Goal: Task Accomplishment & Management: Manage account settings

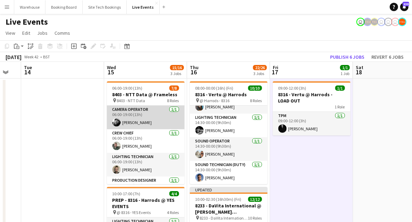
click at [143, 119] on app-card-role "Camera Operator [DATE] 06:00-19:00 (13h) [PERSON_NAME]" at bounding box center [146, 117] width 78 height 24
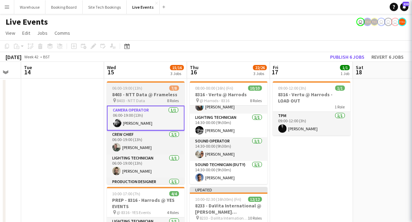
click at [141, 97] on h3 "8403 - NTT Data @ Frameless" at bounding box center [146, 94] width 78 height 6
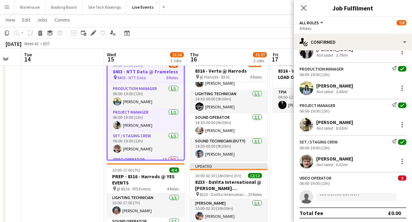
scroll to position [111, 0]
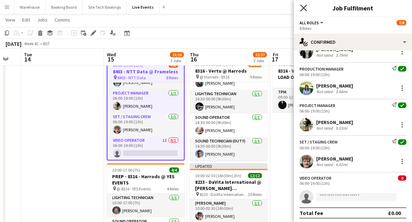
click at [302, 10] on icon at bounding box center [303, 8] width 7 height 7
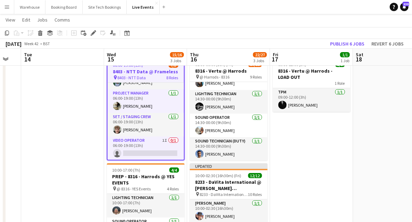
scroll to position [0, 0]
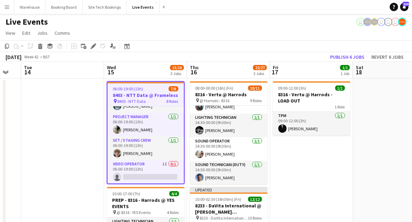
click at [127, 96] on h3 "8403 - NTT Data @ Frameless" at bounding box center [146, 95] width 76 height 6
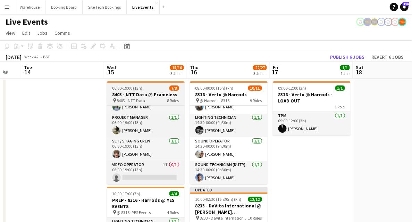
click at [127, 96] on h3 "8403 - NTT Data @ Frameless" at bounding box center [146, 94] width 78 height 6
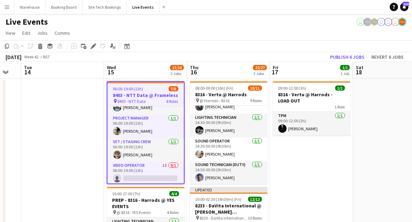
scroll to position [111, 0]
click at [90, 48] on div "Edit" at bounding box center [93, 46] width 8 height 8
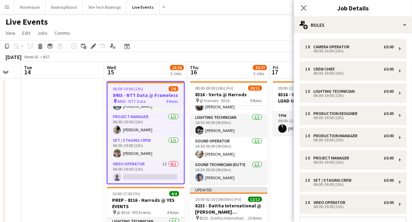
scroll to position [69, 0]
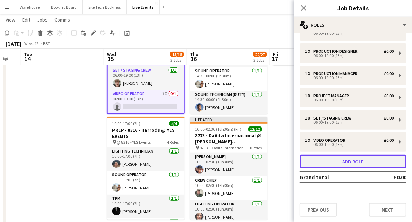
click at [339, 159] on button "Add role" at bounding box center [352, 161] width 107 height 14
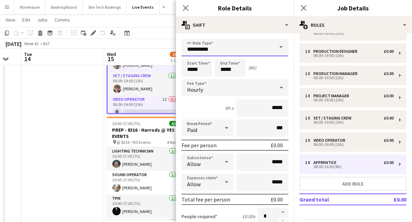
click at [207, 49] on input "**********" at bounding box center [234, 47] width 107 height 17
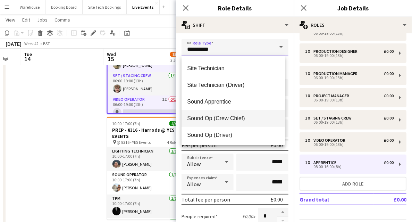
scroll to position [1387, 0]
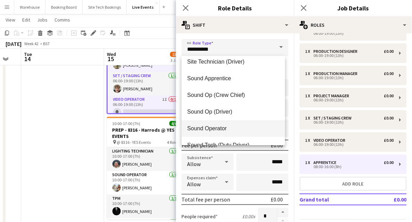
click at [208, 131] on span "Sound Operator" at bounding box center [233, 128] width 92 height 7
type input "**********"
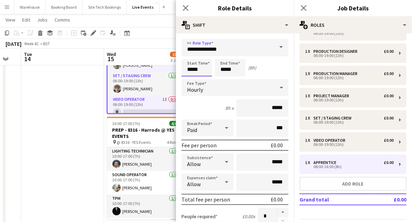
click at [194, 69] on input "*****" at bounding box center [196, 67] width 31 height 17
click at [188, 78] on div at bounding box center [190, 79] width 14 height 7
type input "*****"
click at [188, 77] on div at bounding box center [190, 79] width 14 height 7
click at [221, 64] on input "*****" at bounding box center [230, 67] width 31 height 17
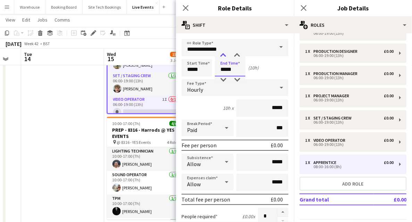
click at [223, 54] on div at bounding box center [223, 55] width 14 height 7
type input "*****"
click at [223, 54] on div at bounding box center [223, 55] width 14 height 7
click at [205, 90] on div "Hourly" at bounding box center [227, 87] width 93 height 17
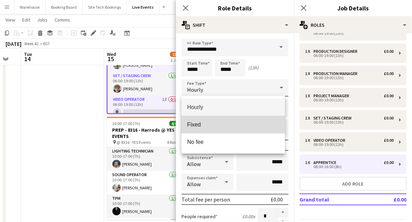
click at [195, 120] on mat-option "Fixed" at bounding box center [232, 124] width 103 height 17
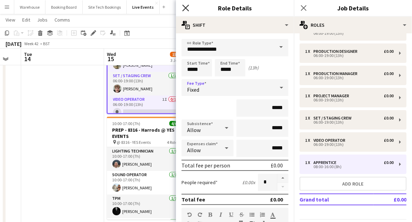
click at [185, 7] on icon "Close pop-in" at bounding box center [185, 8] width 7 height 7
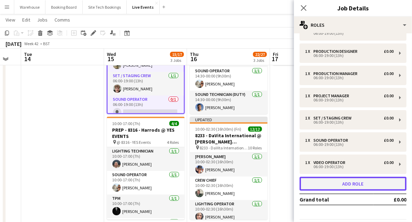
click at [340, 189] on button "Add role" at bounding box center [352, 184] width 107 height 14
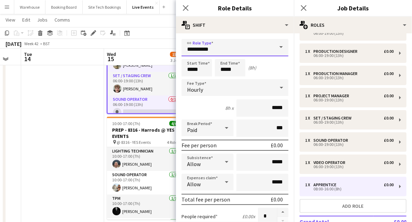
click at [214, 55] on input "**********" at bounding box center [234, 47] width 107 height 17
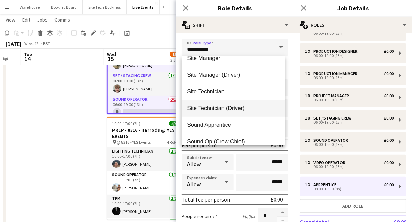
scroll to position [1456, 0]
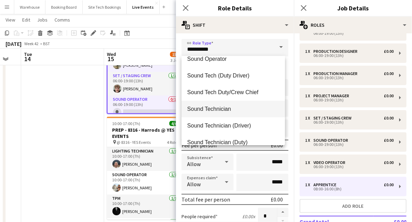
click at [221, 110] on span "Sound Technician" at bounding box center [233, 108] width 92 height 7
type input "**********"
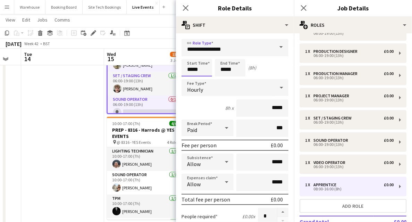
click at [197, 70] on input "*****" at bounding box center [196, 67] width 31 height 17
click at [187, 54] on div at bounding box center [190, 55] width 14 height 7
type input "*****"
click at [187, 54] on div at bounding box center [190, 55] width 14 height 7
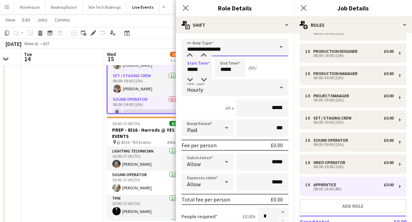
click at [210, 48] on input "**********" at bounding box center [234, 47] width 107 height 17
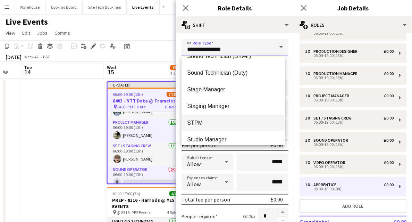
scroll to position [1503, 0]
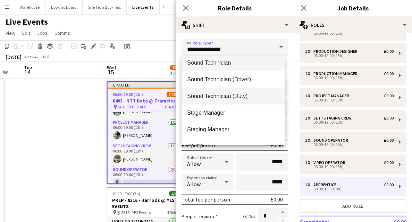
click at [209, 94] on span "Sound Technician (Duty)" at bounding box center [233, 96] width 92 height 7
type input "**********"
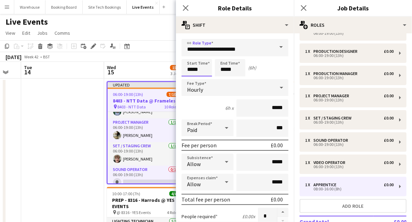
click at [198, 72] on input "*****" at bounding box center [196, 67] width 31 height 17
click at [187, 79] on div at bounding box center [190, 79] width 14 height 7
type input "*****"
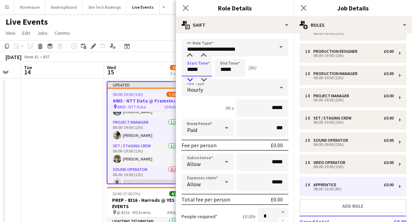
click at [187, 79] on div at bounding box center [190, 79] width 14 height 7
click at [226, 66] on input "*****" at bounding box center [230, 67] width 31 height 17
click at [224, 56] on div at bounding box center [223, 55] width 14 height 7
type input "*****"
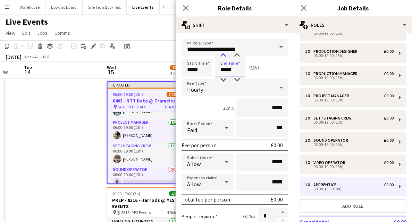
click at [224, 56] on div at bounding box center [223, 55] width 14 height 7
click at [207, 90] on div "Hourly" at bounding box center [227, 87] width 93 height 17
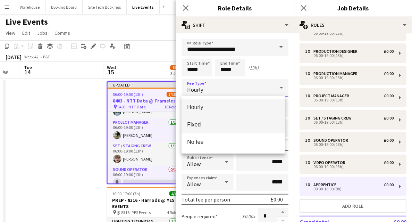
click at [196, 124] on span "Fixed" at bounding box center [233, 124] width 92 height 7
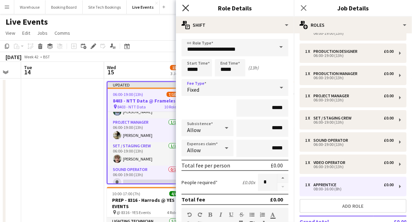
click at [184, 8] on icon "Close pop-in" at bounding box center [185, 8] width 7 height 7
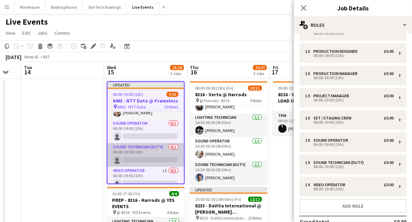
scroll to position [164, 0]
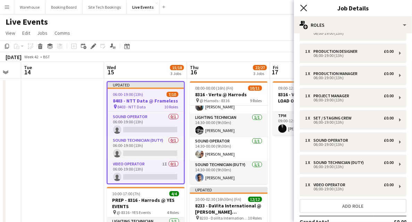
click at [303, 6] on icon "Close pop-in" at bounding box center [303, 8] width 7 height 7
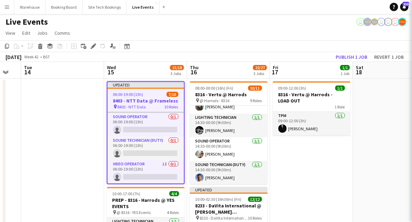
scroll to position [118, 0]
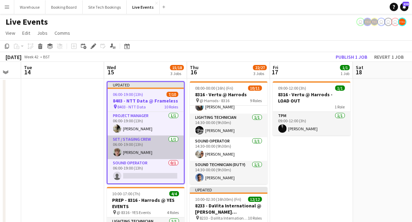
click at [152, 154] on app-card-role "Set / Staging Crew [DATE] 06:00-19:00 (13h) [PERSON_NAME]" at bounding box center [146, 147] width 76 height 24
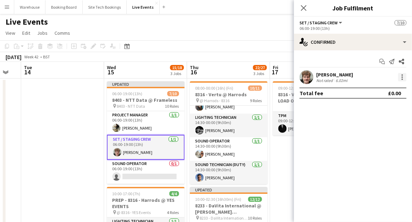
click at [403, 73] on div at bounding box center [402, 77] width 8 height 8
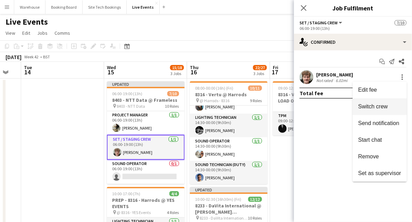
click at [370, 104] on span "Switch crew" at bounding box center [372, 106] width 29 height 6
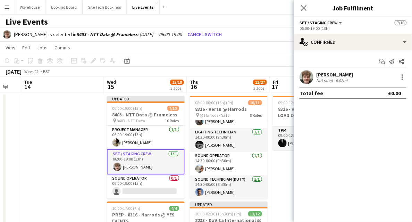
scroll to position [164, 0]
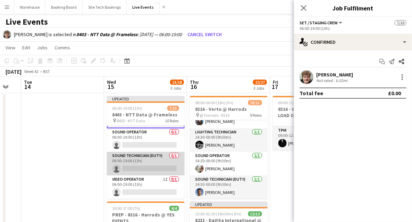
click at [141, 166] on app-card-role "Sound Technician (Duty) 0/1 06:00-19:00 (13h) single-neutral-actions" at bounding box center [146, 164] width 78 height 24
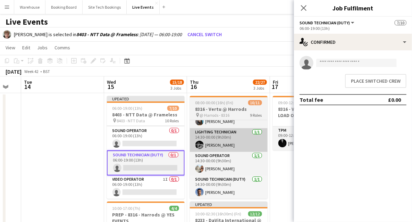
scroll to position [163, 0]
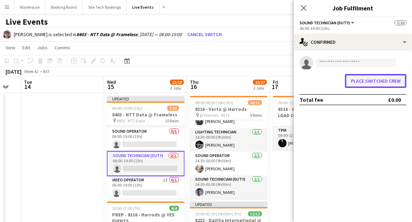
click at [399, 77] on button "Place switched crew" at bounding box center [375, 81] width 61 height 14
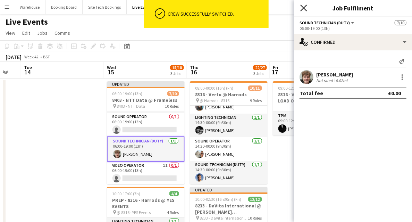
click at [303, 10] on icon "Close pop-in" at bounding box center [303, 8] width 7 height 7
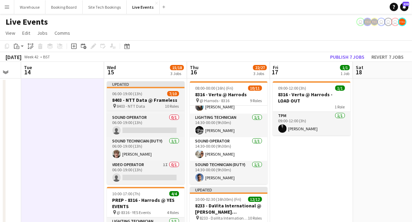
click at [127, 101] on h3 "8403 - NTT Data @ Frameless" at bounding box center [146, 100] width 78 height 6
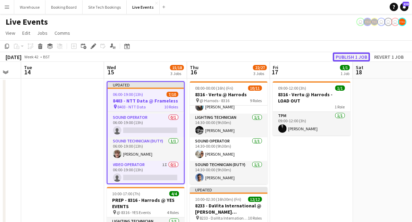
click at [353, 60] on button "Publish 1 job" at bounding box center [351, 56] width 37 height 9
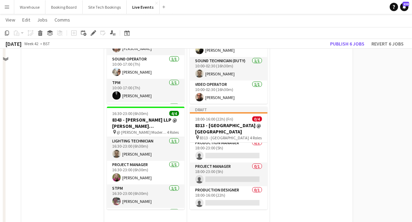
scroll to position [0, 0]
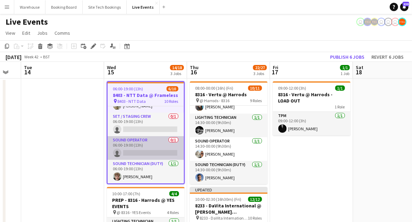
click at [146, 154] on app-card-role "Sound Operator 0/1 06:00-19:00 (13h) single-neutral-actions" at bounding box center [146, 148] width 76 height 24
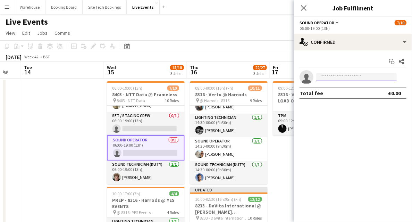
click at [350, 77] on input at bounding box center [356, 77] width 80 height 8
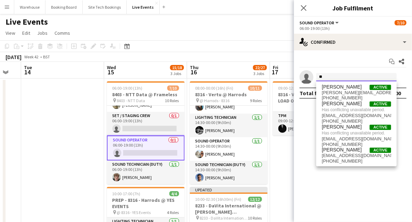
type input "*"
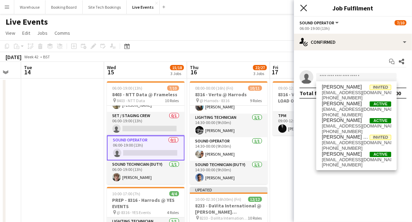
click at [303, 6] on icon "Close pop-in" at bounding box center [303, 8] width 7 height 7
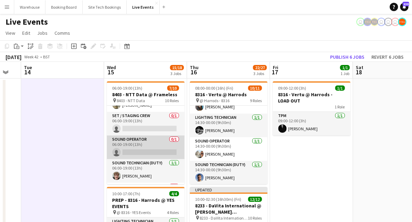
click at [125, 140] on app-card-role "Sound Operator 0/1 06:00-19:00 (13h) single-neutral-actions" at bounding box center [146, 147] width 78 height 24
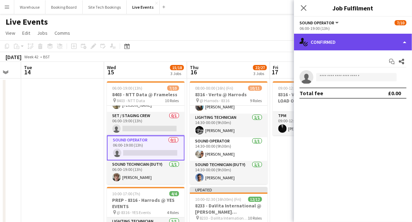
click at [344, 38] on div "single-neutral-actions-check-2 Confirmed" at bounding box center [353, 42] width 118 height 17
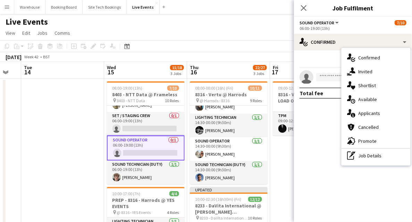
click at [369, 99] on span "Available" at bounding box center [367, 99] width 19 height 6
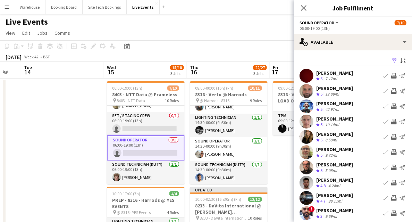
click at [389, 185] on button "Invite crew" at bounding box center [393, 182] width 8 height 8
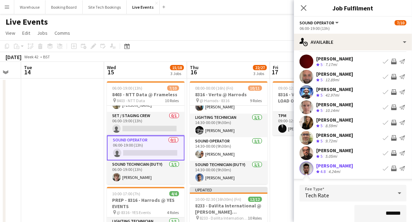
scroll to position [107, 0]
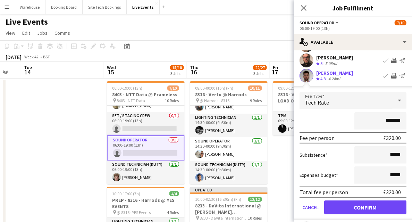
click at [319, 103] on span "Tech Rate" at bounding box center [317, 102] width 24 height 7
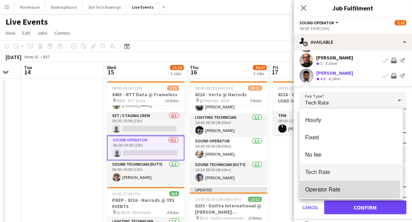
click at [328, 189] on span "Operator Rate" at bounding box center [351, 189] width 92 height 7
type input "*******"
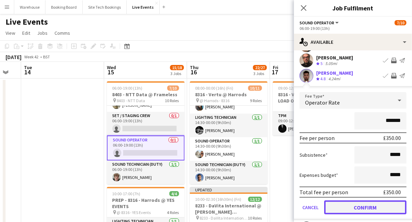
click at [367, 207] on button "Confirm" at bounding box center [365, 207] width 82 height 14
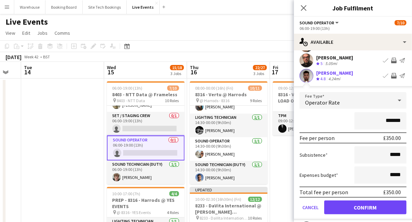
scroll to position [21, 0]
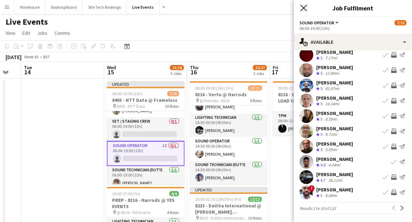
click at [301, 6] on icon at bounding box center [303, 8] width 7 height 7
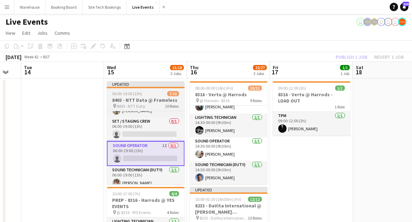
click at [135, 106] on span "8403 - NTT Data" at bounding box center [131, 105] width 28 height 5
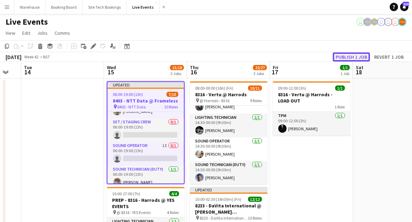
click at [358, 57] on button "Publish 1 job" at bounding box center [351, 56] width 37 height 9
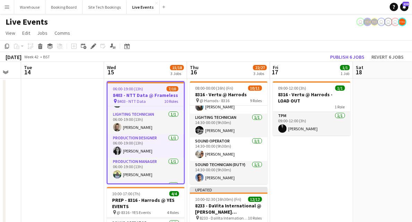
scroll to position [0, 0]
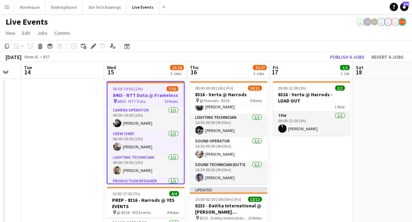
click at [146, 99] on div "pin 8403 - NTT Data 10 Roles" at bounding box center [146, 101] width 76 height 6
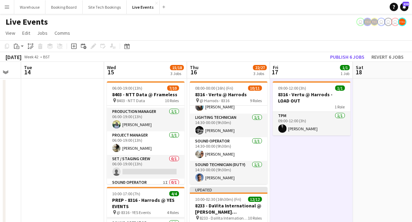
scroll to position [115, 0]
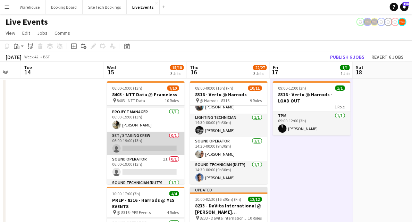
click at [147, 145] on app-card-role "Set / Staging Crew 0/1 06:00-19:00 (13h) single-neutral-actions" at bounding box center [146, 143] width 78 height 24
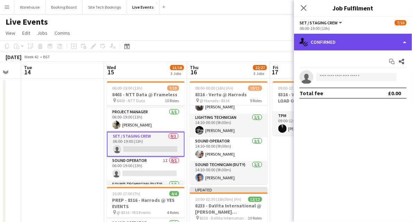
click at [370, 38] on div "single-neutral-actions-check-2 Confirmed" at bounding box center [353, 42] width 118 height 17
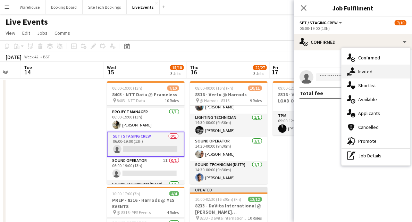
click at [367, 74] on span "Invited" at bounding box center [365, 71] width 14 height 6
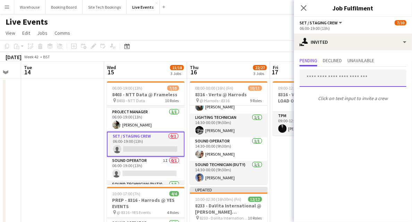
click at [339, 76] on input "text" at bounding box center [352, 77] width 107 height 17
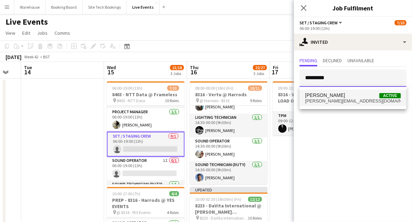
type input "*********"
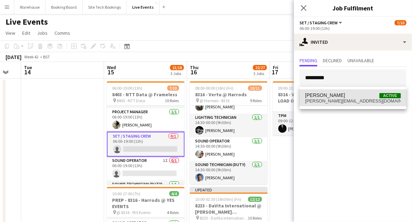
click at [329, 101] on span "[PERSON_NAME][EMAIL_ADDRESS][DOMAIN_NAME]" at bounding box center [353, 101] width 96 height 6
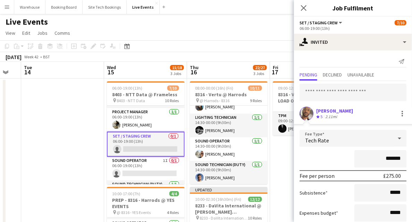
scroll to position [42, 0]
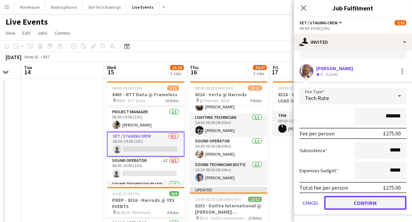
click at [361, 199] on button "Confirm" at bounding box center [365, 203] width 82 height 14
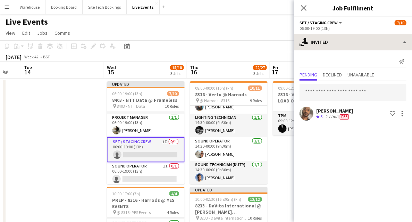
scroll to position [0, 0]
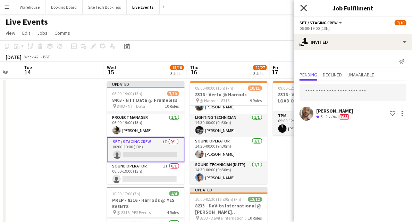
click at [306, 6] on icon at bounding box center [303, 8] width 7 height 7
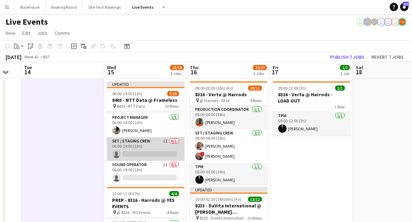
click at [147, 139] on app-card-role "Set / Staging Crew 1I 0/1 06:00-19:00 (13h) single-neutral-actions" at bounding box center [146, 149] width 78 height 24
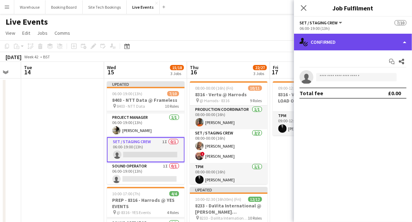
click at [361, 37] on div "single-neutral-actions-check-2 Confirmed" at bounding box center [353, 42] width 118 height 17
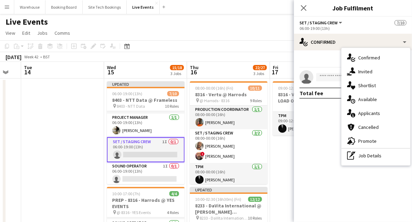
click at [367, 72] on span "Invited" at bounding box center [365, 71] width 14 height 6
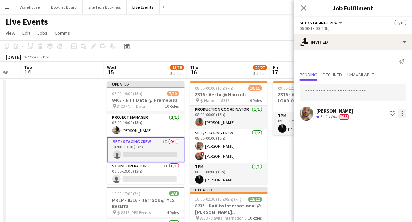
click at [403, 113] on div at bounding box center [402, 113] width 8 height 8
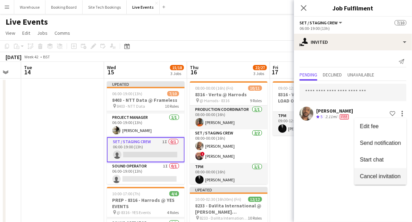
click at [368, 180] on button "Cancel invitation" at bounding box center [380, 176] width 52 height 17
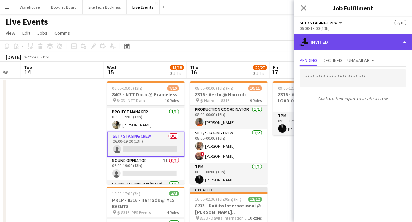
click at [349, 41] on div "single-neutral-actions-share-1 Invited" at bounding box center [353, 42] width 118 height 17
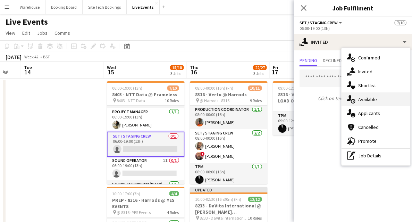
click at [368, 100] on span "Available" at bounding box center [367, 99] width 19 height 6
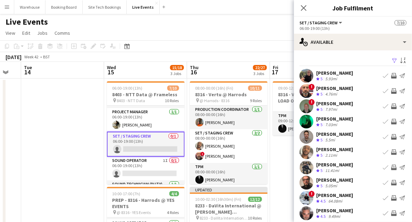
click at [391, 138] on app-icon "Invite crew" at bounding box center [394, 137] width 6 height 6
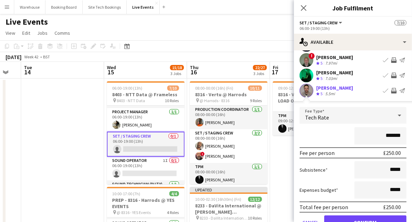
scroll to position [69, 0]
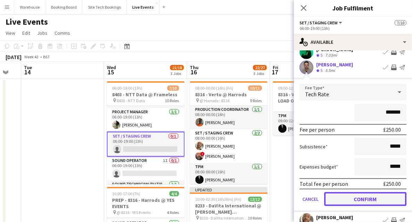
click at [353, 201] on button "Confirm" at bounding box center [365, 199] width 82 height 14
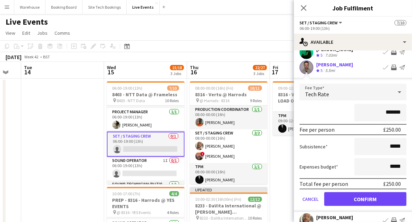
scroll to position [21, 0]
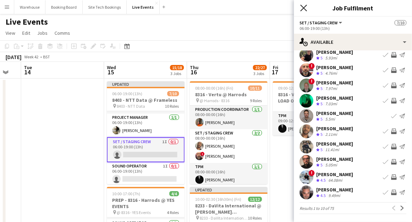
click at [303, 5] on icon "Close pop-in" at bounding box center [303, 8] width 7 height 7
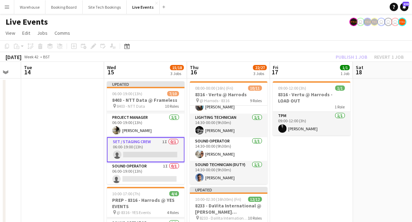
scroll to position [0, 0]
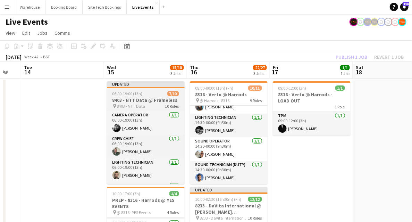
click at [141, 100] on h3 "8403 - NTT Data @ Frameless" at bounding box center [146, 100] width 78 height 6
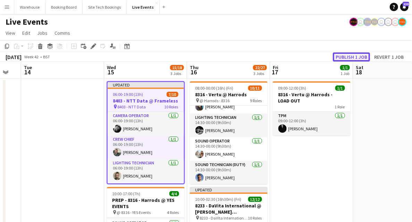
click at [349, 58] on button "Publish 1 job" at bounding box center [351, 56] width 37 height 9
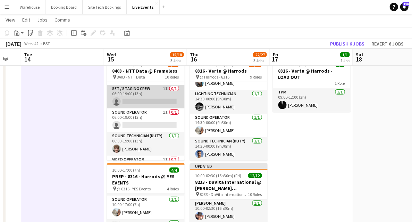
scroll to position [157, 0]
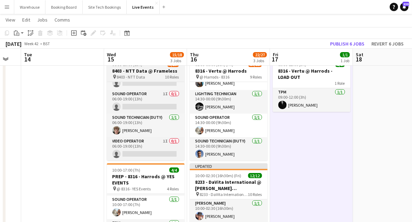
click at [145, 76] on div "pin 8403 - NTT Data 10 Roles" at bounding box center [146, 77] width 78 height 6
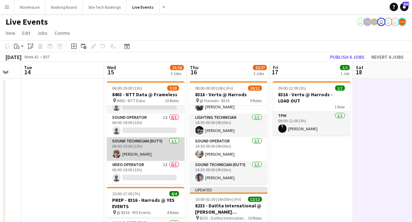
scroll to position [134, 0]
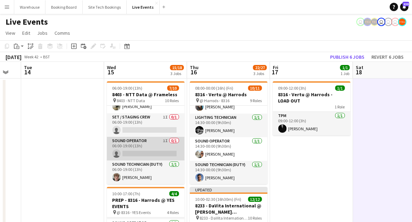
click at [128, 142] on app-card-role "Sound Operator 1I 0/1 06:00-19:00 (13h) single-neutral-actions" at bounding box center [146, 149] width 78 height 24
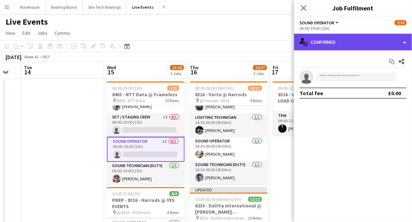
click at [327, 39] on div "single-neutral-actions-check-2 Confirmed" at bounding box center [353, 42] width 118 height 17
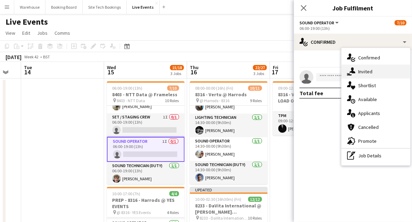
click at [357, 74] on div "single-neutral-actions-share-1 Invited" at bounding box center [375, 72] width 69 height 14
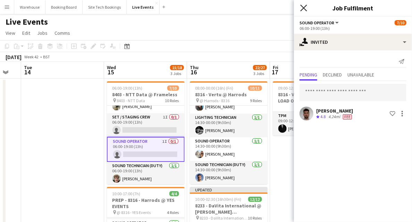
click at [304, 7] on icon at bounding box center [303, 8] width 7 height 7
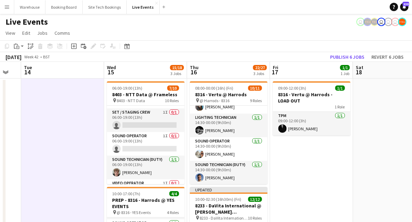
scroll to position [157, 0]
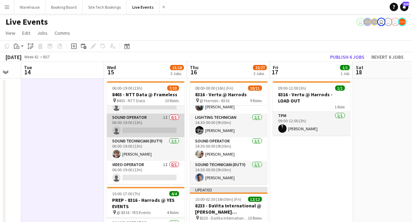
click at [147, 115] on app-card-role "Sound Operator 1I 0/1 06:00-19:00 (13h) single-neutral-actions" at bounding box center [146, 125] width 78 height 24
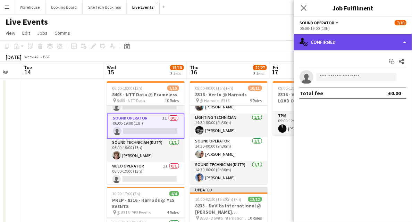
click at [326, 43] on div "single-neutral-actions-check-2 Confirmed" at bounding box center [353, 42] width 118 height 17
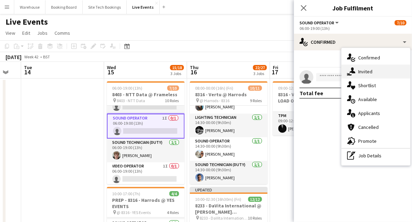
click at [371, 72] on span "Invited" at bounding box center [365, 71] width 14 height 6
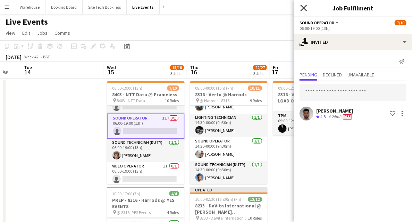
click at [302, 7] on icon at bounding box center [303, 8] width 7 height 7
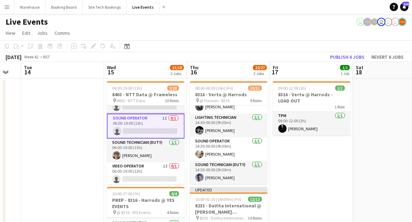
drag, startPoint x: 80, startPoint y: 163, endPoint x: 83, endPoint y: 159, distance: 5.2
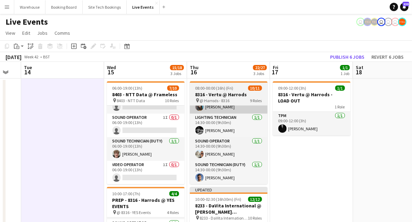
click at [143, 162] on app-card-role "Video Operator 1I 0/1 06:00-19:00 (13h) single-neutral-actions" at bounding box center [146, 173] width 78 height 24
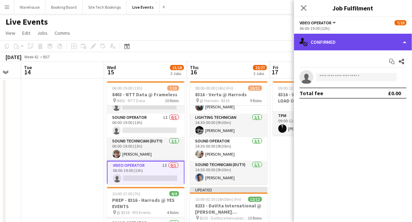
click at [328, 41] on div "single-neutral-actions-check-2 Confirmed" at bounding box center [353, 42] width 118 height 17
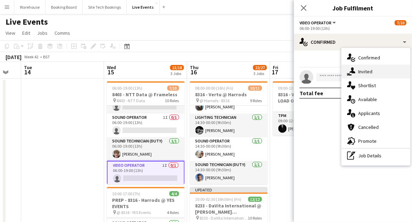
click at [363, 71] on span "Invited" at bounding box center [365, 71] width 14 height 6
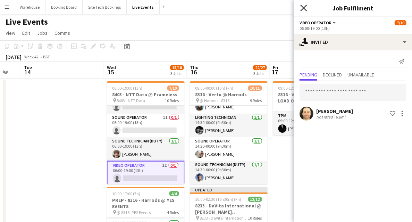
click at [305, 5] on icon "Close pop-in" at bounding box center [303, 8] width 7 height 7
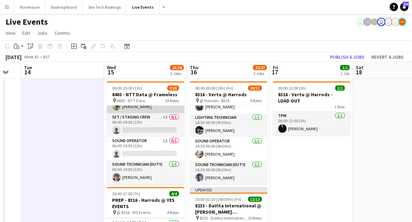
scroll to position [65, 0]
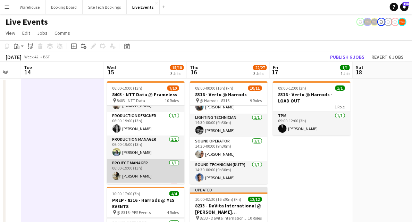
click at [135, 165] on app-card-role "Project Manager [DATE] 06:00-19:00 (13h) [PERSON_NAME]" at bounding box center [146, 171] width 78 height 24
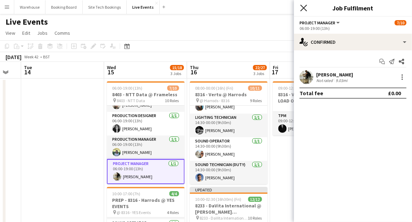
click at [304, 9] on icon at bounding box center [303, 8] width 7 height 7
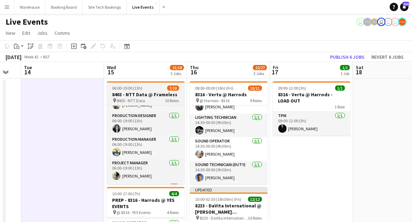
click at [136, 89] on span "06:00-19:00 (13h)" at bounding box center [127, 87] width 30 height 5
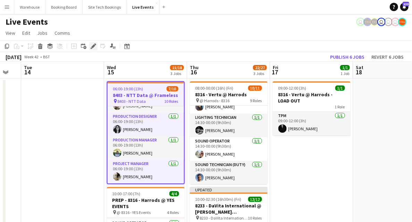
click at [91, 45] on icon "Edit" at bounding box center [94, 46] width 6 height 6
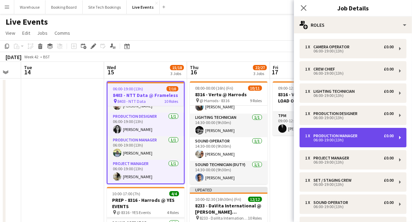
click at [332, 139] on div "06:00-19:00 (13h)" at bounding box center [349, 139] width 88 height 3
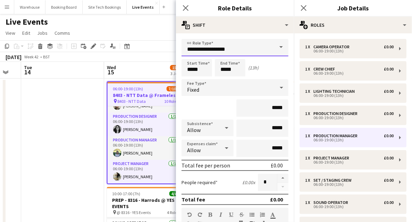
click at [215, 48] on input "**********" at bounding box center [234, 47] width 107 height 17
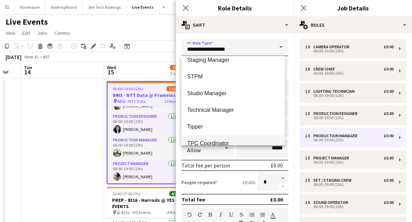
scroll to position [1641, 0]
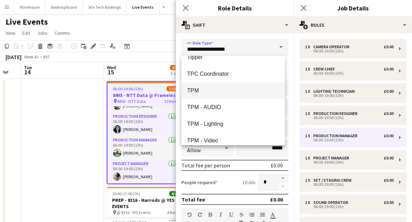
click at [198, 90] on span "TPM" at bounding box center [233, 90] width 92 height 7
type input "***"
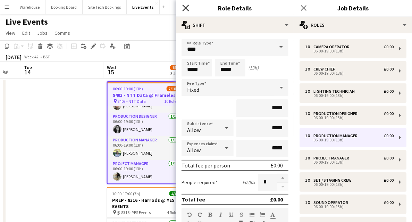
click at [185, 8] on icon at bounding box center [185, 8] width 7 height 7
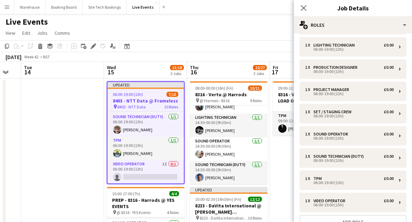
scroll to position [69, 0]
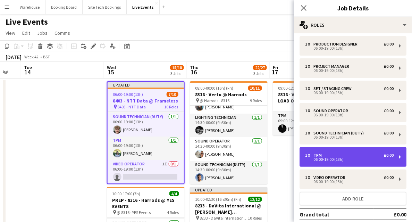
click at [320, 157] on div "06:00-19:00 (13h)" at bounding box center [349, 158] width 88 height 3
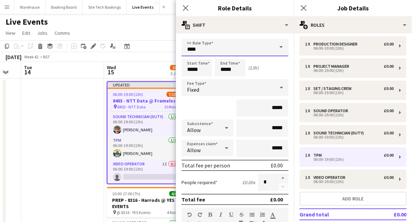
click at [212, 48] on input "***" at bounding box center [234, 47] width 107 height 17
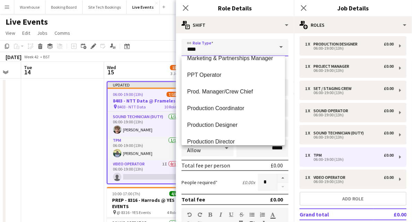
scroll to position [1017, 0]
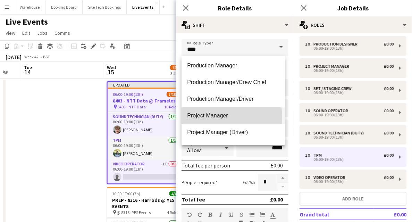
click at [218, 117] on span "Project Manager" at bounding box center [233, 115] width 92 height 7
type input "**********"
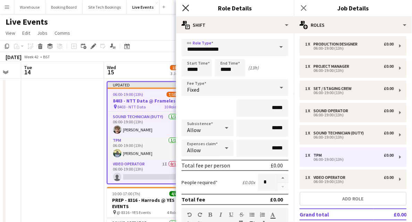
click at [187, 10] on icon at bounding box center [185, 8] width 7 height 7
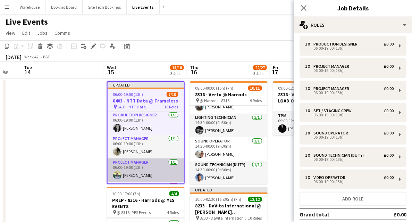
scroll to position [164, 0]
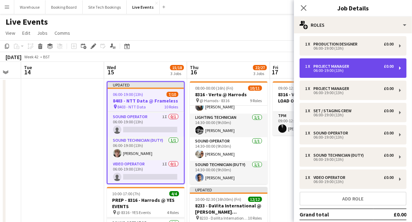
click at [329, 70] on div "06:00-19:00 (13h)" at bounding box center [349, 70] width 88 height 3
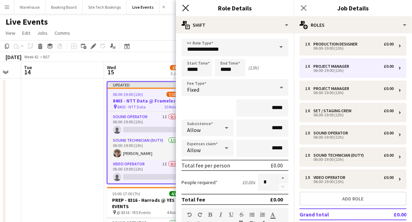
click at [184, 9] on icon at bounding box center [185, 8] width 7 height 7
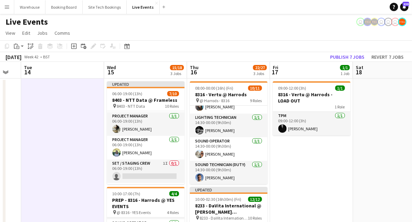
scroll to position [70, 0]
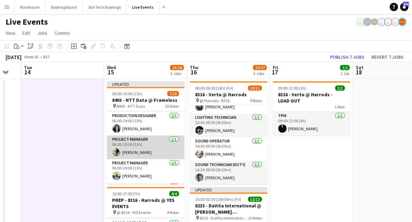
click at [135, 143] on app-card-role "Project Manager [DATE] 06:00-19:00 (13h) [PERSON_NAME]" at bounding box center [146, 147] width 78 height 24
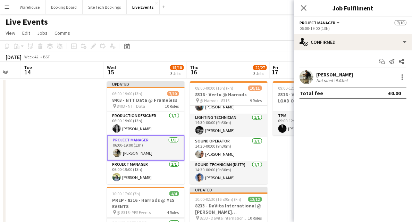
click at [134, 144] on app-card-role "Project Manager [DATE] 06:00-19:00 (13h) [PERSON_NAME]" at bounding box center [146, 147] width 78 height 25
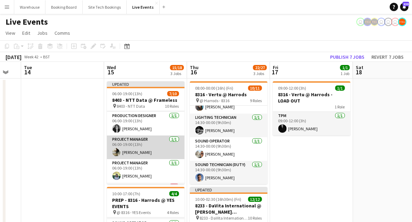
click at [134, 144] on app-card-role "Project Manager [DATE] 06:00-19:00 (13h) [PERSON_NAME]" at bounding box center [146, 147] width 78 height 24
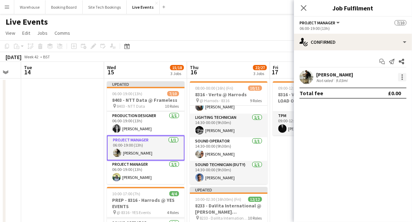
click at [400, 76] on div at bounding box center [402, 77] width 8 height 8
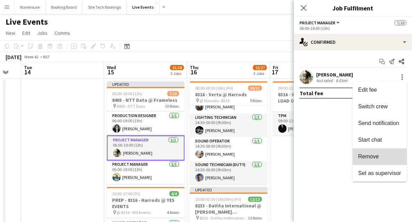
click at [369, 160] on button "Remove" at bounding box center [379, 156] width 54 height 17
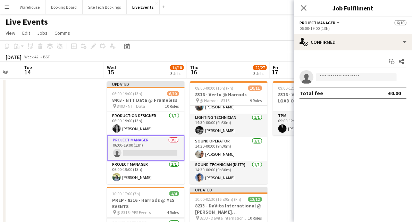
click at [302, 7] on icon "Close pop-in" at bounding box center [304, 8] width 6 height 6
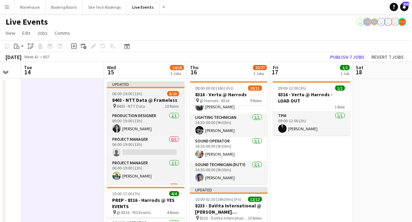
click at [132, 96] on span "06:00-19:00 (13h)" at bounding box center [127, 93] width 30 height 5
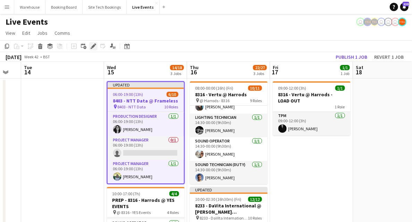
click at [94, 47] on icon "Edit" at bounding box center [94, 46] width 6 height 6
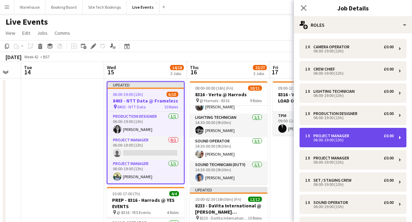
click at [329, 139] on div "06:00-19:00 (13h)" at bounding box center [349, 139] width 88 height 3
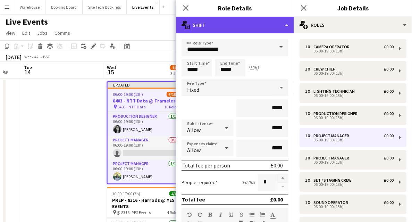
click at [224, 23] on div "multiple-actions-text Shift" at bounding box center [235, 25] width 118 height 17
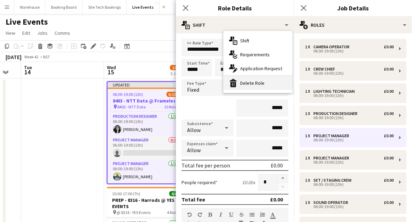
click at [252, 83] on div "bin-2 Delete Role" at bounding box center [257, 83] width 69 height 14
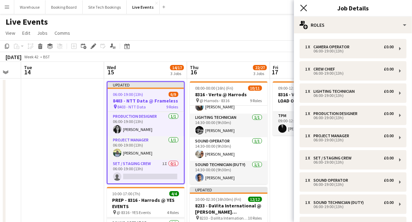
click at [305, 6] on icon at bounding box center [303, 8] width 7 height 7
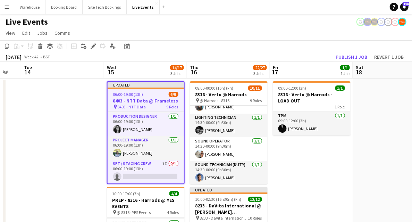
drag, startPoint x: 61, startPoint y: 140, endPoint x: 80, endPoint y: 130, distance: 21.9
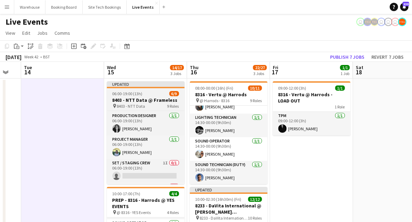
click at [126, 104] on span "8403 - NTT Data" at bounding box center [131, 105] width 28 height 5
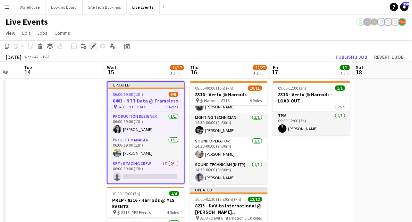
click at [93, 47] on icon at bounding box center [93, 46] width 4 height 4
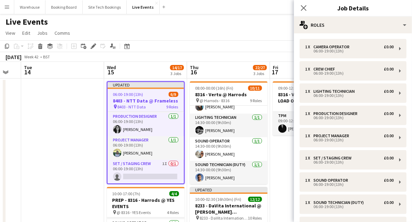
scroll to position [84, 0]
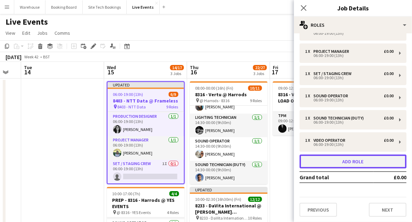
click at [347, 162] on button "Add role" at bounding box center [352, 161] width 107 height 14
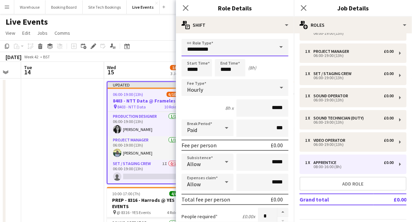
click at [220, 51] on input "**********" at bounding box center [234, 47] width 107 height 17
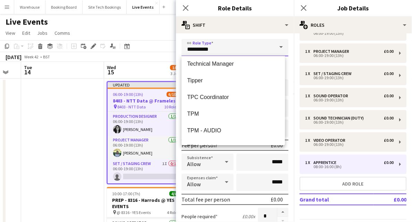
scroll to position [1665, 0]
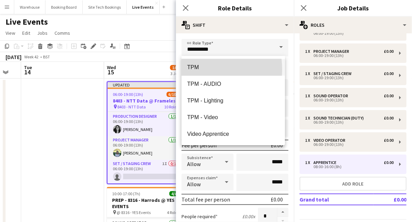
click at [194, 69] on span "TPM" at bounding box center [233, 67] width 92 height 7
type input "***"
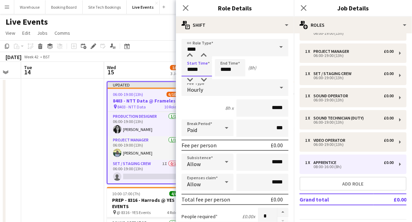
click at [200, 67] on input "*****" at bounding box center [196, 67] width 31 height 17
click at [188, 79] on div at bounding box center [190, 79] width 14 height 7
type input "*****"
click at [189, 79] on div at bounding box center [190, 79] width 14 height 7
click at [227, 66] on input "*****" at bounding box center [230, 67] width 31 height 17
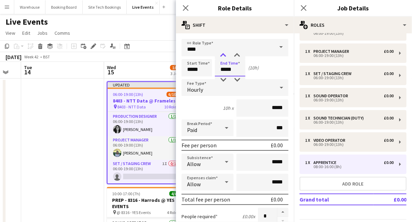
click at [223, 56] on div at bounding box center [223, 55] width 14 height 7
type input "*****"
click at [222, 54] on div at bounding box center [223, 55] width 14 height 7
click at [207, 84] on div "Hourly" at bounding box center [227, 87] width 93 height 17
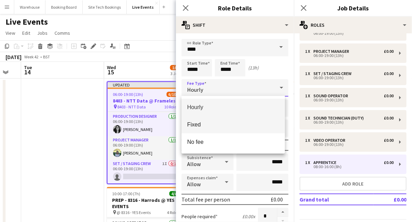
click at [193, 123] on span "Fixed" at bounding box center [233, 124] width 92 height 7
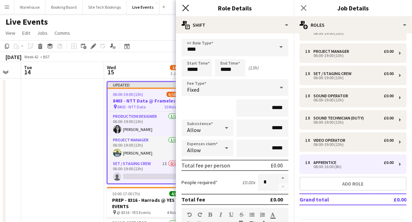
click at [187, 9] on icon at bounding box center [185, 8] width 7 height 7
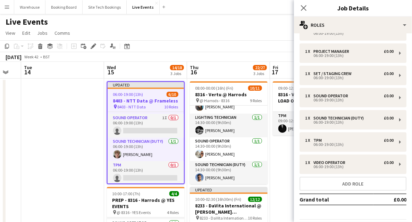
scroll to position [164, 0]
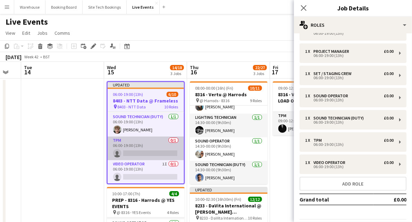
click at [142, 154] on app-card-role "TPM 0/1 06:00-19:00 (13h) single-neutral-actions" at bounding box center [146, 148] width 76 height 24
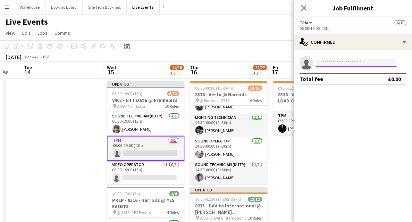
click at [334, 64] on input at bounding box center [356, 63] width 80 height 8
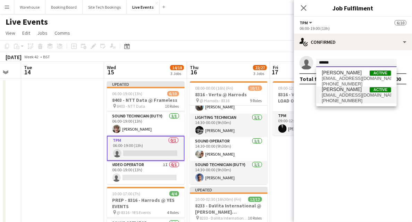
type input "******"
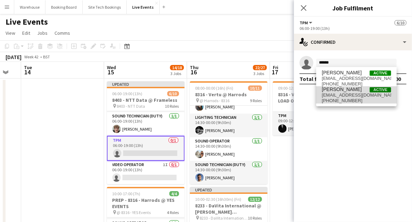
click at [348, 96] on span "[EMAIL_ADDRESS][DOMAIN_NAME]" at bounding box center [355, 95] width 69 height 6
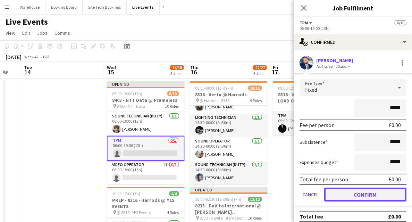
click at [372, 192] on button "Confirm" at bounding box center [365, 194] width 82 height 14
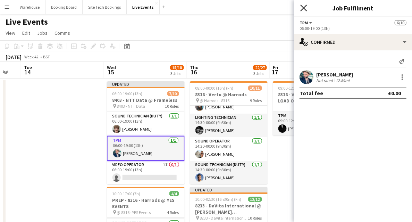
click at [303, 8] on icon at bounding box center [303, 8] width 7 height 7
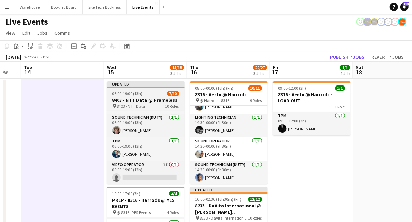
click at [130, 102] on h3 "8403 - NTT Data @ Frameless" at bounding box center [146, 100] width 78 height 6
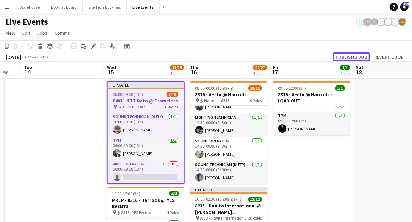
click at [362, 56] on button "Publish 1 job" at bounding box center [351, 56] width 37 height 9
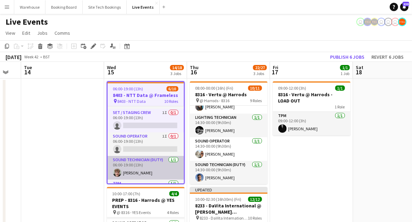
scroll to position [158, 0]
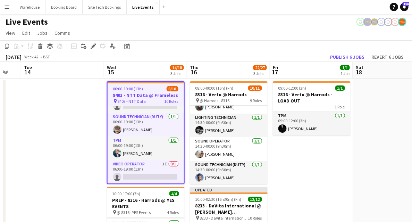
click at [142, 97] on h3 "8403 - NTT Data @ Frameless" at bounding box center [146, 95] width 76 height 6
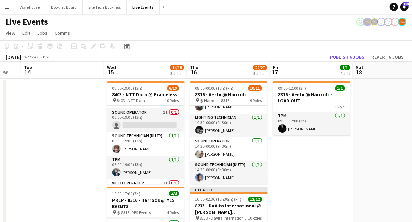
scroll to position [157, 0]
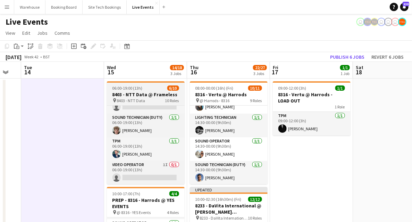
click at [151, 97] on div "pin 8403 - NTT Data 10 Roles" at bounding box center [146, 100] width 78 height 6
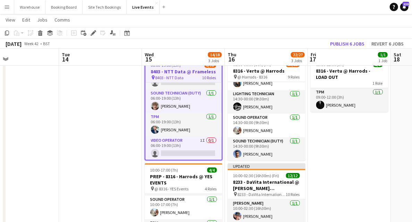
scroll to position [0, 189]
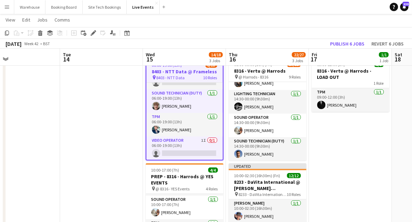
drag, startPoint x: 65, startPoint y: 146, endPoint x: 104, endPoint y: 145, distance: 38.9
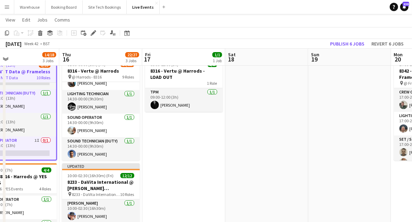
scroll to position [0, 250]
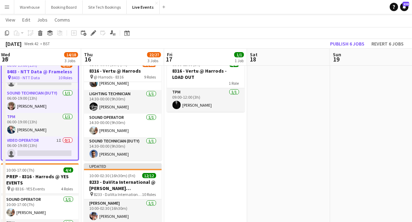
drag, startPoint x: 342, startPoint y: 147, endPoint x: 197, endPoint y: 147, distance: 144.6
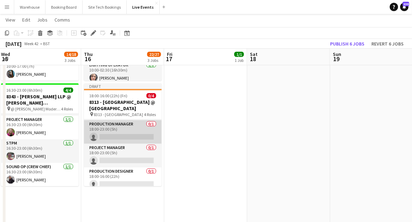
scroll to position [27, 0]
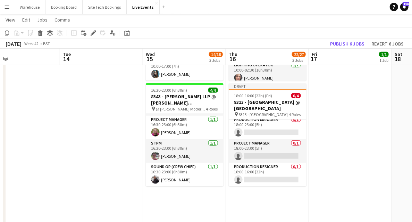
drag, startPoint x: 123, startPoint y: 201, endPoint x: 250, endPoint y: 199, distance: 126.2
click at [267, 198] on app-calendar-viewport "Sat 11 Sun 12 Mon 13 Tue 14 Wed 15 14/18 3 Jobs Thu 16 22/27 3 Jobs Fri 17 1/1 …" at bounding box center [206, 115] width 412 height 592
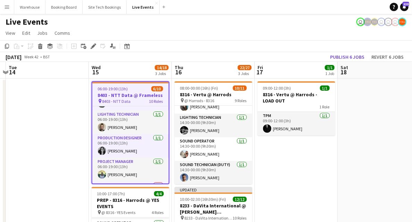
scroll to position [0, 207]
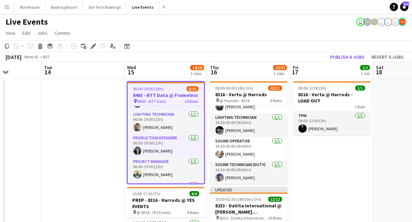
drag, startPoint x: 329, startPoint y: 174, endPoint x: 229, endPoint y: 166, distance: 101.2
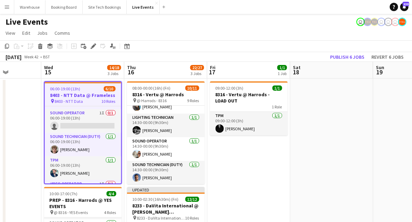
scroll to position [158, 0]
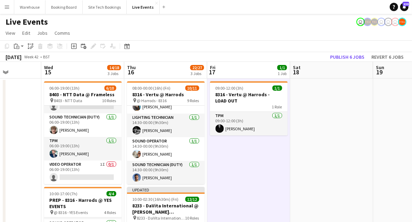
scroll to position [157, 0]
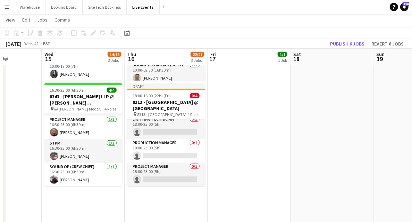
scroll to position [0, 0]
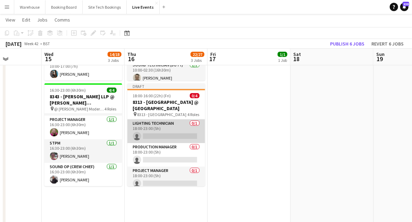
drag, startPoint x: 164, startPoint y: 134, endPoint x: 164, endPoint y: 138, distance: 4.2
click at [164, 134] on app-card-role "Lighting Technician 0/1 18:00-23:00 (5h) single-neutral-actions" at bounding box center [166, 131] width 78 height 24
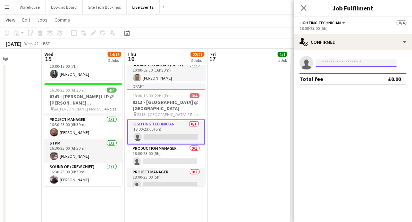
click at [340, 61] on input at bounding box center [356, 63] width 80 height 8
type input "**********"
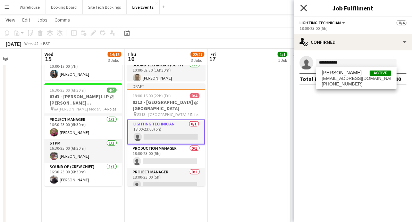
click at [302, 8] on icon "Close pop-in" at bounding box center [303, 8] width 7 height 7
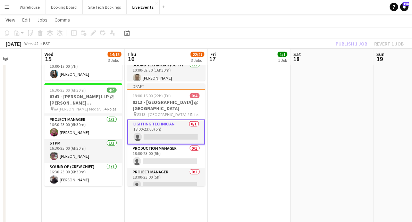
scroll to position [0, 207]
click at [245, 149] on app-date-cell "09:00-12:00 (3h) 1/1 8316 - Vertu @ Harrods - LOAD OUT 1 Role TPM [DATE] 09:00-…" at bounding box center [249, 140] width 83 height 541
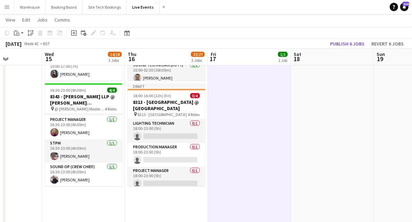
click at [7, 9] on app-icon "Menu" at bounding box center [7, 7] width 6 height 6
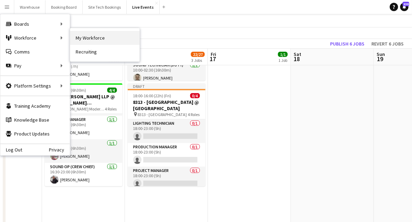
click at [93, 40] on link "My Workforce" at bounding box center [104, 38] width 69 height 14
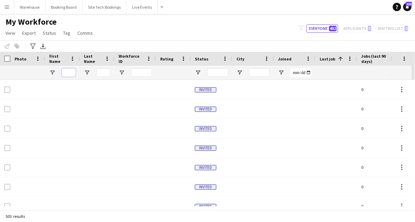
click at [68, 75] on input "First Name Filter Input" at bounding box center [69, 72] width 14 height 8
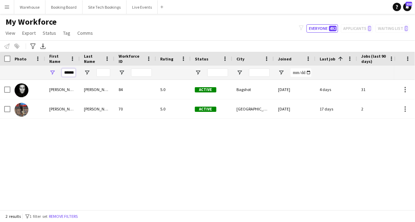
type input "*****"
click at [108, 74] on input "Last Name Filter Input" at bounding box center [103, 72] width 14 height 8
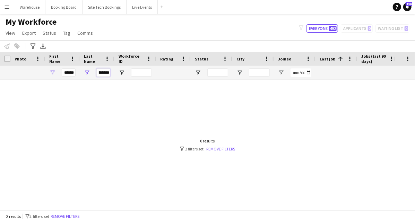
scroll to position [0, 6]
drag, startPoint x: 101, startPoint y: 75, endPoint x: 113, endPoint y: 73, distance: 12.6
click at [113, 73] on div "********" at bounding box center [97, 73] width 35 height 14
type input "*"
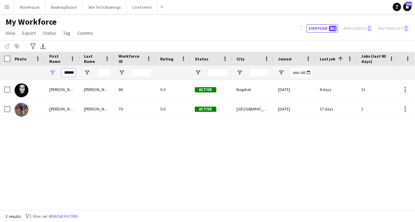
click at [73, 71] on input "*****" at bounding box center [69, 72] width 14 height 8
type input "*"
click at [101, 71] on input "Last Name Filter Input" at bounding box center [103, 72] width 14 height 8
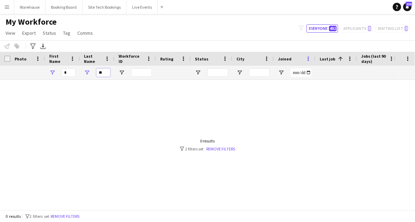
type input "*"
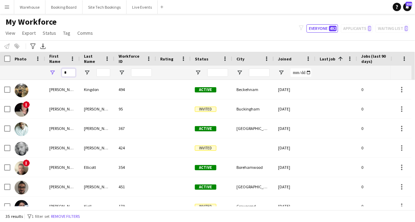
click at [67, 71] on input "First Name Filter Input" at bounding box center [69, 72] width 14 height 8
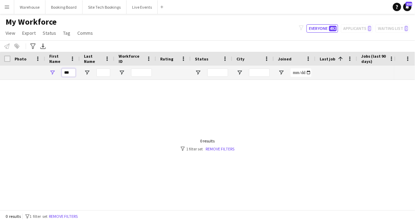
type input "*"
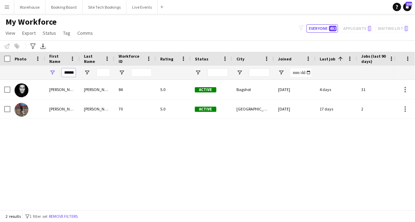
type input "*****"
click at [53, 73] on span "Open Filter Menu" at bounding box center [52, 72] width 6 height 6
click at [76, 149] on div "[PERSON_NAME] 84 5.0 Active Bagshot [DATE] 4 days 31 [EMAIL_ADDRESS][DOMAIN_NAM…" at bounding box center [197, 143] width 394 height 126
click at [144, 8] on button "Live Events Close" at bounding box center [142, 7] width 31 height 14
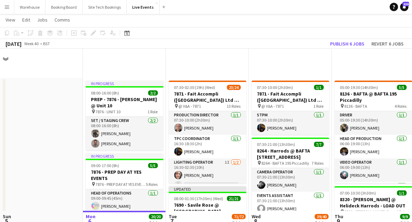
scroll to position [162, 0]
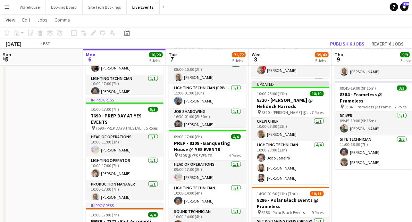
drag, startPoint x: 376, startPoint y: 195, endPoint x: 43, endPoint y: 171, distance: 334.5
click at [41, 176] on app-calendar-viewport "Fri 3 Sat 4 Sun 5 Mon 6 20/20 5 Jobs Tue 7 71/72 5 Jobs Wed 8 39/40 5 Jobs Thu …" at bounding box center [206, 161] width 412 height 592
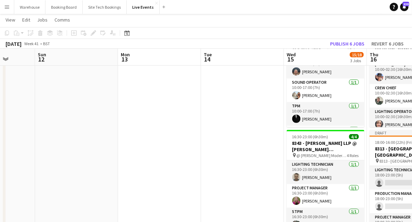
scroll to position [0, 215]
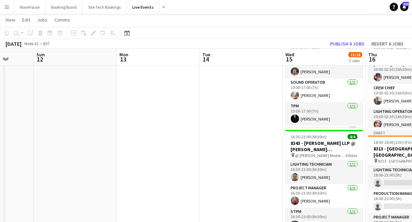
drag, startPoint x: 131, startPoint y: 147, endPoint x: 40, endPoint y: 150, distance: 91.6
click at [40, 150] on app-calendar-viewport "Thu 9 9/9 3 Jobs Fri 10 5/5 1 Job Sat 11 Sun 12 Mon 13 Tue 14 Wed 15 15/18 3 Jo…" at bounding box center [206, 161] width 412 height 592
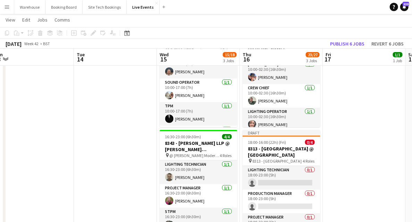
scroll to position [0, 269]
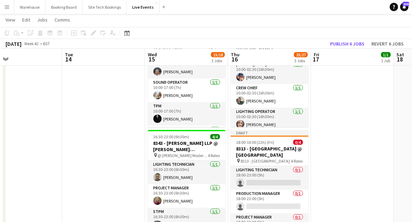
drag, startPoint x: 184, startPoint y: 143, endPoint x: 47, endPoint y: 145, distance: 137.4
click at [47, 146] on app-calendar-viewport "Fri 10 5/5 1 Job Sat 11 Sun 12 Mon 13 Tue 14 Wed 15 15/18 3 Jobs Thu 16 23/27 3…" at bounding box center [206, 161] width 412 height 592
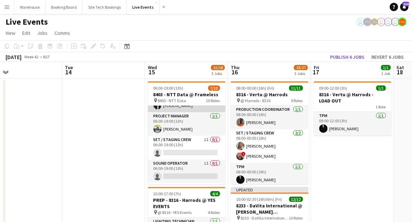
scroll to position [0, 0]
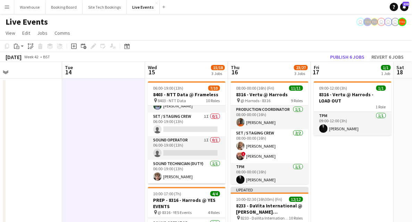
scroll to position [88, 0]
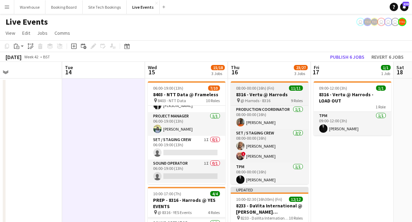
drag, startPoint x: 187, startPoint y: 142, endPoint x: 270, endPoint y: 100, distance: 93.1
click at [188, 142] on app-card-role "Set / Staging Crew 1I 0/1 06:00-19:00 (13h) single-neutral-actions" at bounding box center [187, 148] width 78 height 24
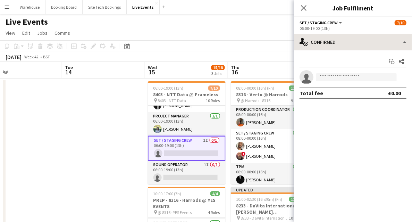
scroll to position [0, 268]
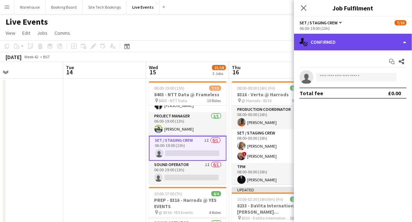
click at [339, 40] on div "single-neutral-actions-check-2 Confirmed" at bounding box center [353, 42] width 118 height 17
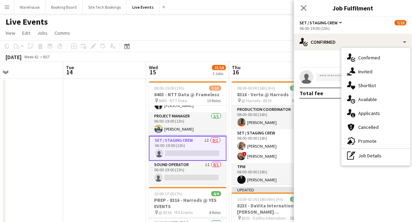
click at [366, 74] on span "Invited" at bounding box center [365, 71] width 14 height 6
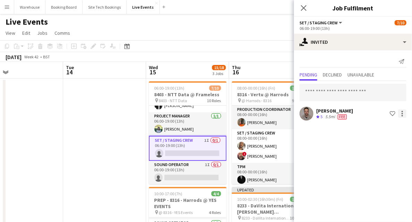
click at [403, 112] on div at bounding box center [402, 113] width 8 height 8
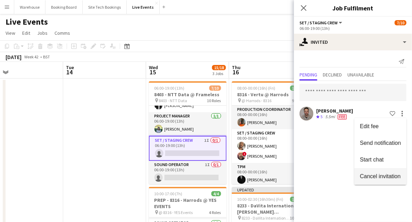
click at [370, 175] on span "Cancel invitation" at bounding box center [380, 176] width 41 height 6
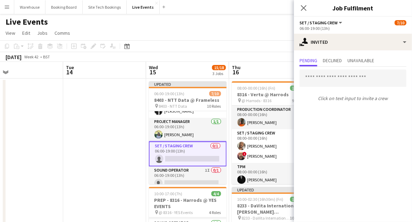
click at [301, 8] on icon "Close pop-in" at bounding box center [304, 8] width 6 height 6
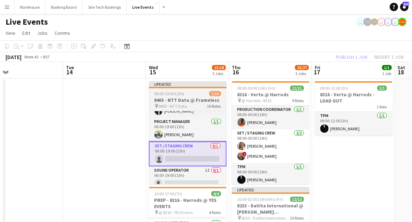
click at [195, 105] on div "pin 8403 - NTT Data 10 Roles" at bounding box center [188, 106] width 78 height 6
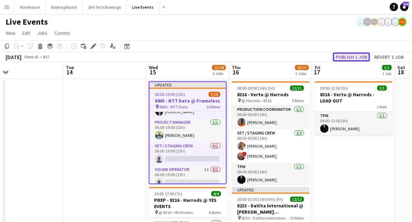
click at [363, 58] on button "Publish 1 job" at bounding box center [351, 56] width 37 height 9
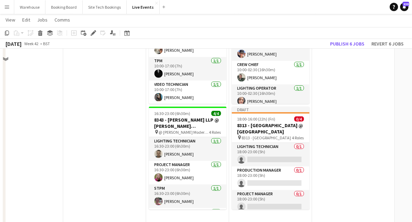
scroll to position [0, 0]
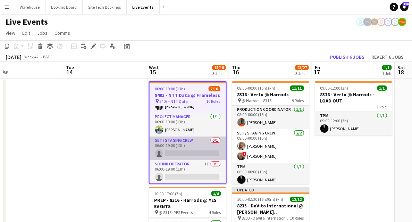
drag, startPoint x: 188, startPoint y: 151, endPoint x: 185, endPoint y: 155, distance: 4.8
click at [188, 151] on app-card-role "Set / Staging Crew 0/1 06:00-19:00 (13h) single-neutral-actions" at bounding box center [187, 148] width 76 height 24
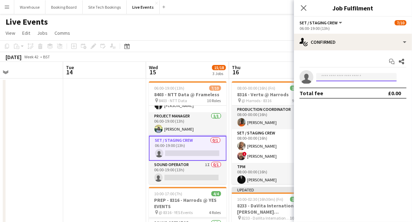
click at [330, 73] on input at bounding box center [356, 77] width 80 height 8
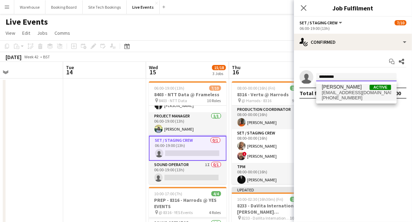
type input "*********"
click at [337, 93] on span "[EMAIL_ADDRESS][DOMAIN_NAME]" at bounding box center [355, 93] width 69 height 6
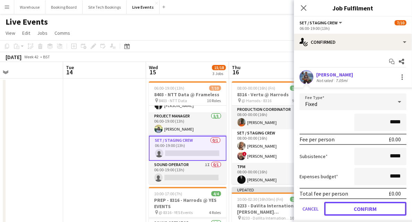
click at [363, 207] on button "Confirm" at bounding box center [365, 208] width 82 height 14
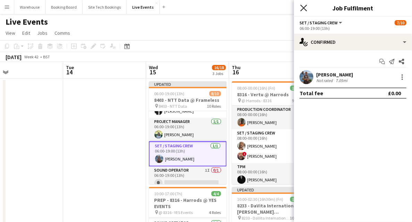
click at [301, 8] on icon "Close pop-in" at bounding box center [303, 8] width 7 height 7
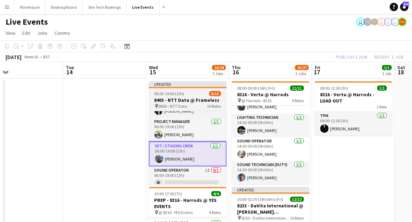
click at [183, 94] on span "06:00-19:00 (13h)" at bounding box center [169, 93] width 30 height 5
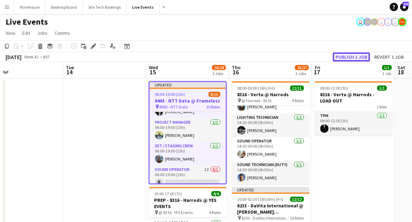
click at [356, 57] on button "Publish 1 job" at bounding box center [351, 56] width 37 height 9
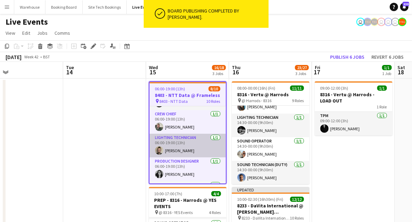
scroll to position [158, 0]
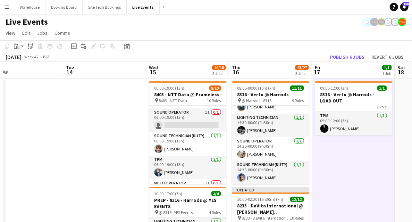
scroll to position [157, 0]
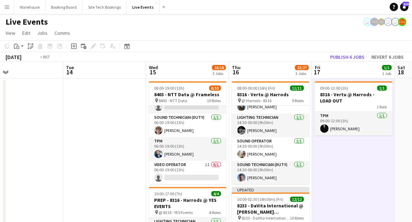
drag, startPoint x: 111, startPoint y: 151, endPoint x: 287, endPoint y: 144, distance: 176.6
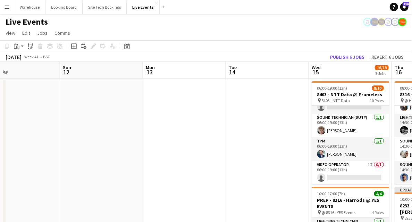
drag, startPoint x: 211, startPoint y: 151, endPoint x: 256, endPoint y: 152, distance: 45.1
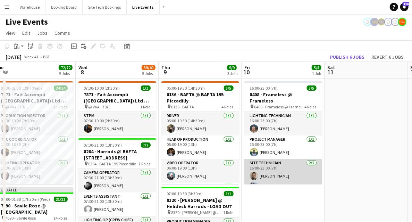
scroll to position [26, 0]
